Goal: Communication & Community: Connect with others

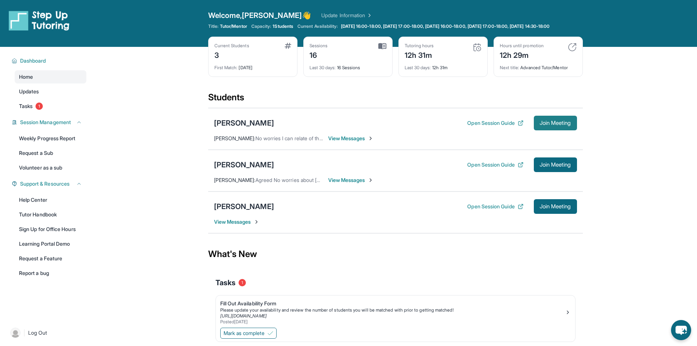
click at [550, 125] on span "Join Meeting" at bounding box center [555, 123] width 31 height 4
click at [247, 128] on div "[PERSON_NAME]" at bounding box center [244, 123] width 60 height 10
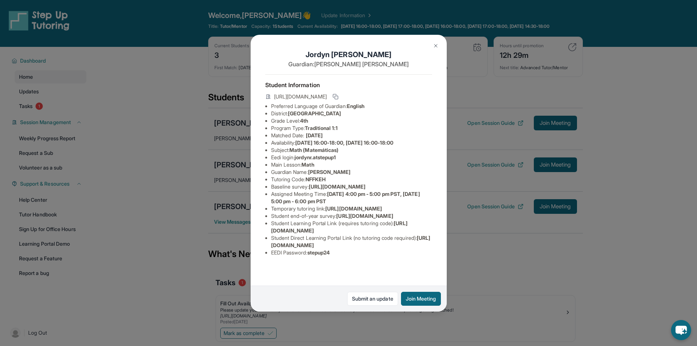
click at [304, 160] on span "jordynr.atstepup1" at bounding box center [315, 157] width 41 height 6
drag, startPoint x: 304, startPoint y: 164, endPoint x: 333, endPoint y: 163, distance: 28.9
click at [333, 160] on span "jordynr.atstepup1" at bounding box center [315, 157] width 41 height 6
copy span "jordynr.atstepup1"
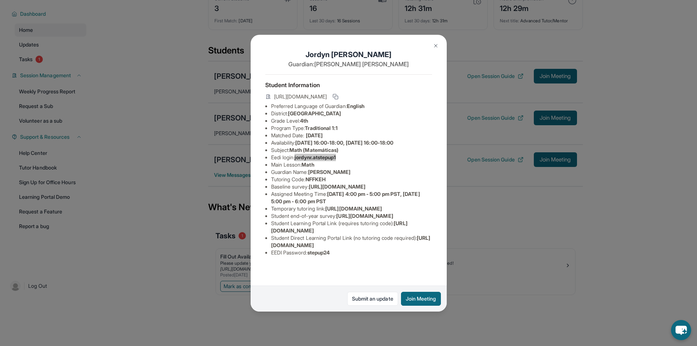
scroll to position [53, 0]
click at [323, 255] on span "stepup24" at bounding box center [318, 252] width 23 height 6
click at [321, 255] on span "stepup24" at bounding box center [318, 252] width 23 height 6
click at [320, 255] on span "stepup24" at bounding box center [318, 252] width 23 height 6
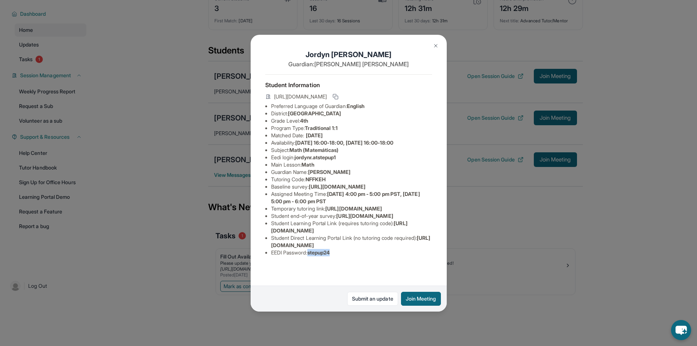
copy span "stepup24"
